Goal: Transaction & Acquisition: Book appointment/travel/reservation

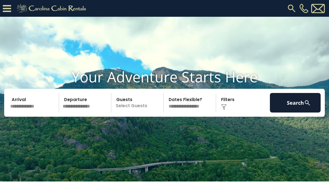
click at [43, 112] on input "text" at bounding box center [33, 103] width 51 height 20
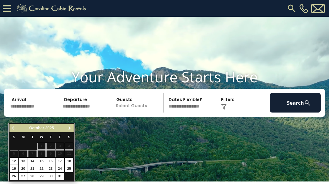
click at [72, 128] on span "Next" at bounding box center [69, 128] width 4 height 4
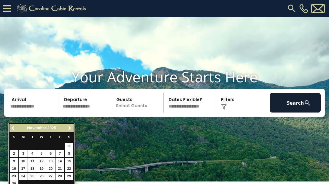
click at [71, 127] on span "Next" at bounding box center [69, 128] width 4 height 4
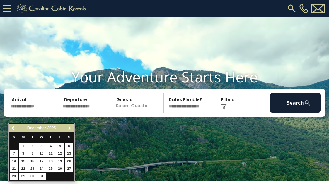
click at [71, 128] on span "Next" at bounding box center [69, 128] width 4 height 4
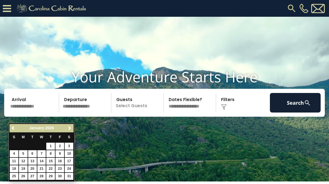
click at [69, 128] on span "Next" at bounding box center [69, 128] width 4 height 4
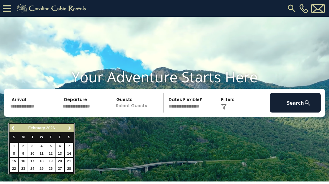
click at [69, 129] on span "Next" at bounding box center [69, 128] width 4 height 4
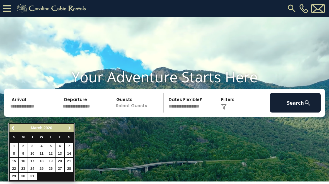
click at [68, 129] on span "Next" at bounding box center [69, 128] width 4 height 4
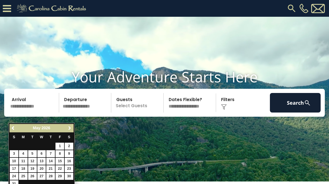
click at [67, 130] on span "Next" at bounding box center [69, 128] width 4 height 4
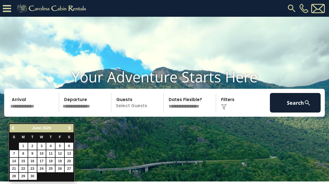
click at [67, 129] on span "Next" at bounding box center [69, 128] width 4 height 4
click at [68, 128] on span "Next" at bounding box center [69, 128] width 4 height 4
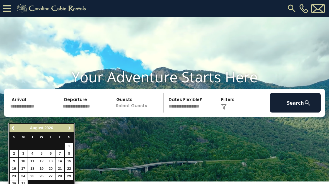
click at [69, 127] on span "Next" at bounding box center [69, 128] width 4 height 4
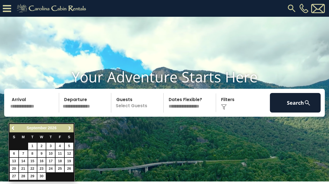
click at [69, 128] on span "Next" at bounding box center [69, 128] width 4 height 4
click at [53, 151] on link "8" at bounding box center [50, 153] width 9 height 7
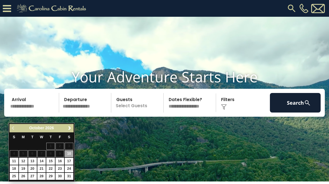
type input "*******"
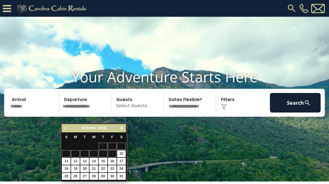
click at [77, 160] on link "12" at bounding box center [75, 161] width 9 height 7
type input "********"
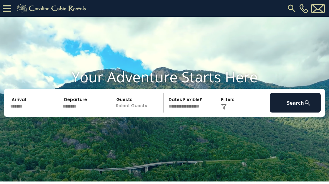
click at [152, 112] on p "Select Guests" at bounding box center [138, 103] width 50 height 20
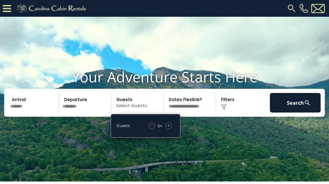
click at [170, 129] on div "+" at bounding box center [168, 125] width 6 height 6
click at [232, 111] on div "Click to Choose" at bounding box center [243, 103] width 51 height 20
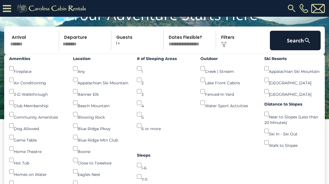
scroll to position [43, 0]
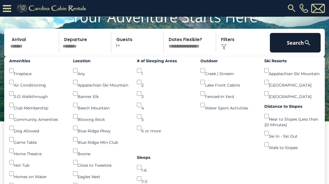
click at [298, 53] on button "Search" at bounding box center [295, 43] width 51 height 20
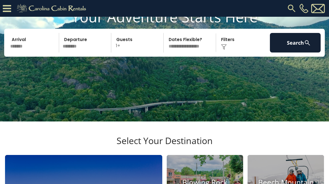
click at [297, 52] on button "Search" at bounding box center [295, 43] width 51 height 20
click at [8, 9] on icon at bounding box center [7, 9] width 8 height 10
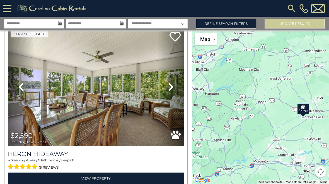
scroll to position [16, 0]
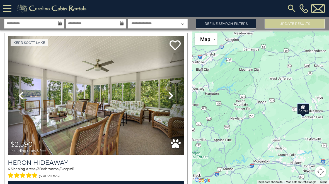
click at [171, 97] on icon at bounding box center [171, 95] width 6 height 9
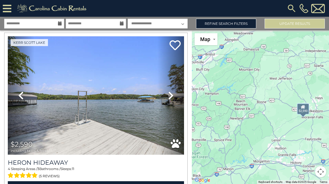
click at [172, 95] on icon at bounding box center [171, 95] width 6 height 9
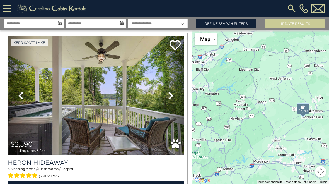
click at [171, 96] on icon at bounding box center [171, 95] width 6 height 9
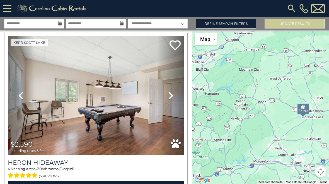
click at [173, 94] on icon at bounding box center [171, 95] width 6 height 9
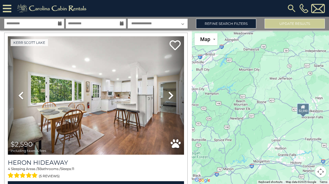
click at [174, 95] on link "Next" at bounding box center [171, 95] width 26 height 118
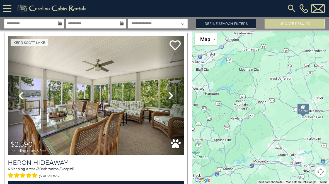
click at [175, 96] on link "Next" at bounding box center [171, 95] width 26 height 118
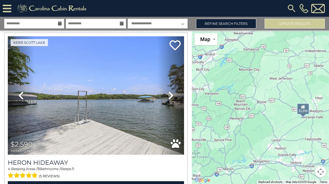
click at [173, 95] on icon at bounding box center [171, 95] width 6 height 9
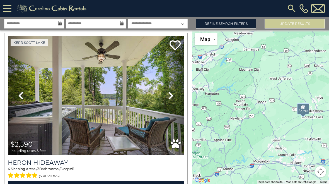
click at [174, 95] on link "Next" at bounding box center [171, 95] width 26 height 118
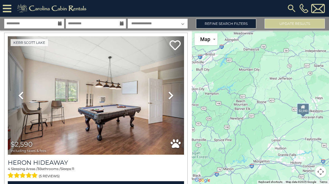
click at [173, 96] on icon at bounding box center [171, 95] width 6 height 9
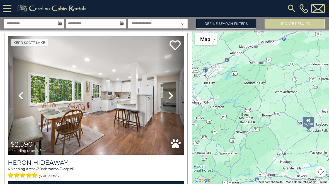
click at [248, 23] on link "Refine Search Filters" at bounding box center [226, 24] width 60 height 10
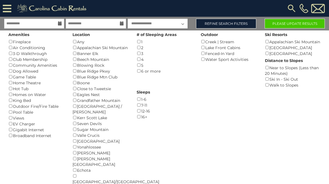
click at [224, 21] on link "Refine Search Filters" at bounding box center [226, 24] width 60 height 10
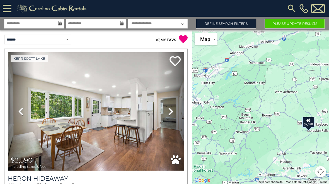
scroll to position [0, 0]
